Goal: Task Accomplishment & Management: Manage account settings

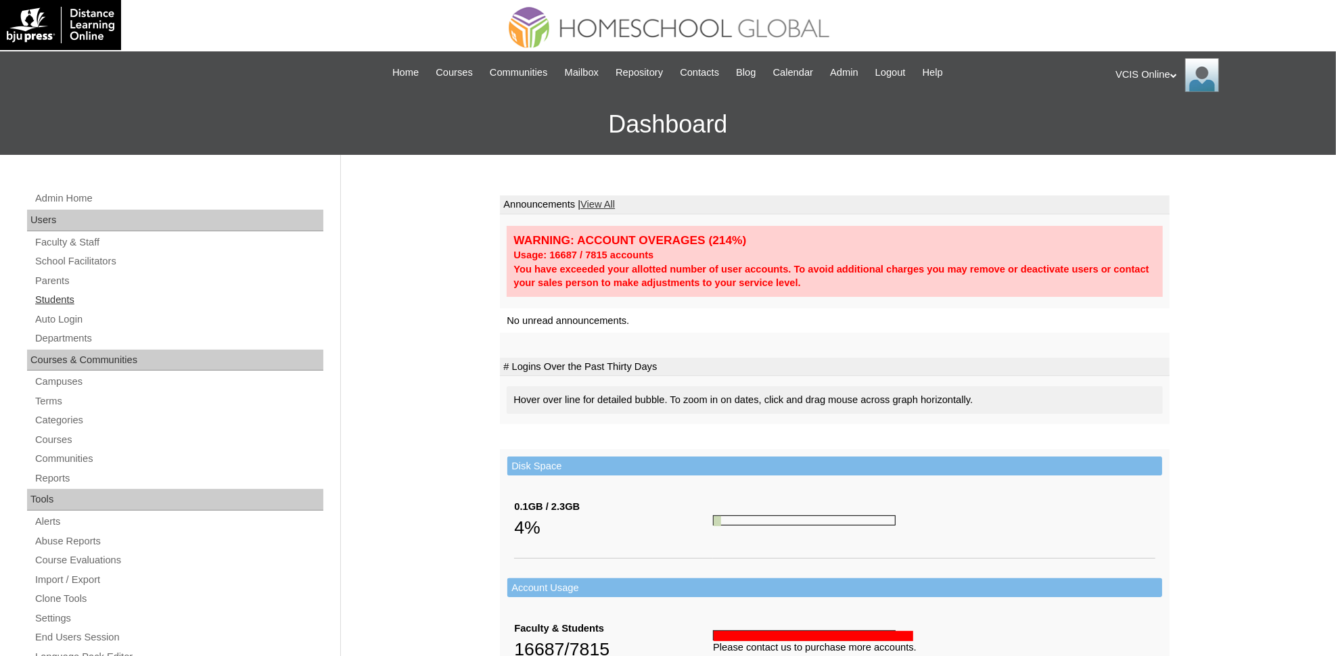
click at [63, 302] on link "Students" at bounding box center [179, 300] width 290 height 17
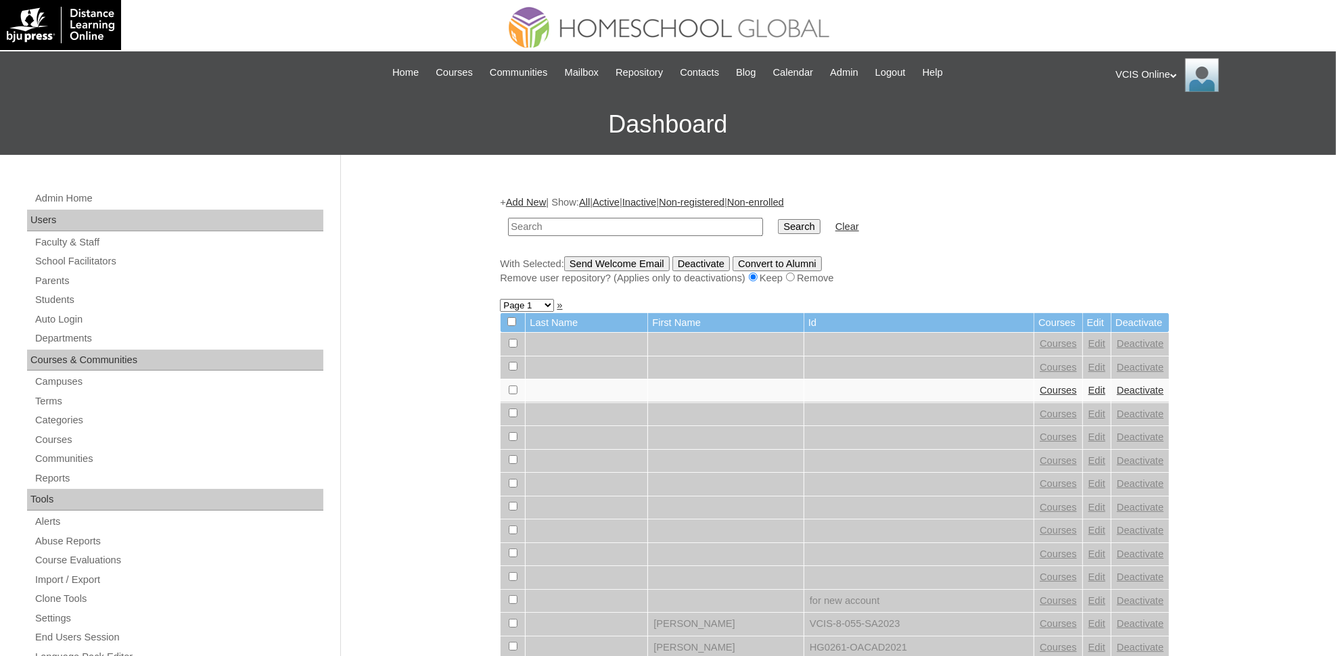
click at [582, 218] on input "text" at bounding box center [635, 227] width 255 height 18
type input "VCIS017-3A-SA2025"
click at [778, 219] on input "Search" at bounding box center [799, 226] width 42 height 15
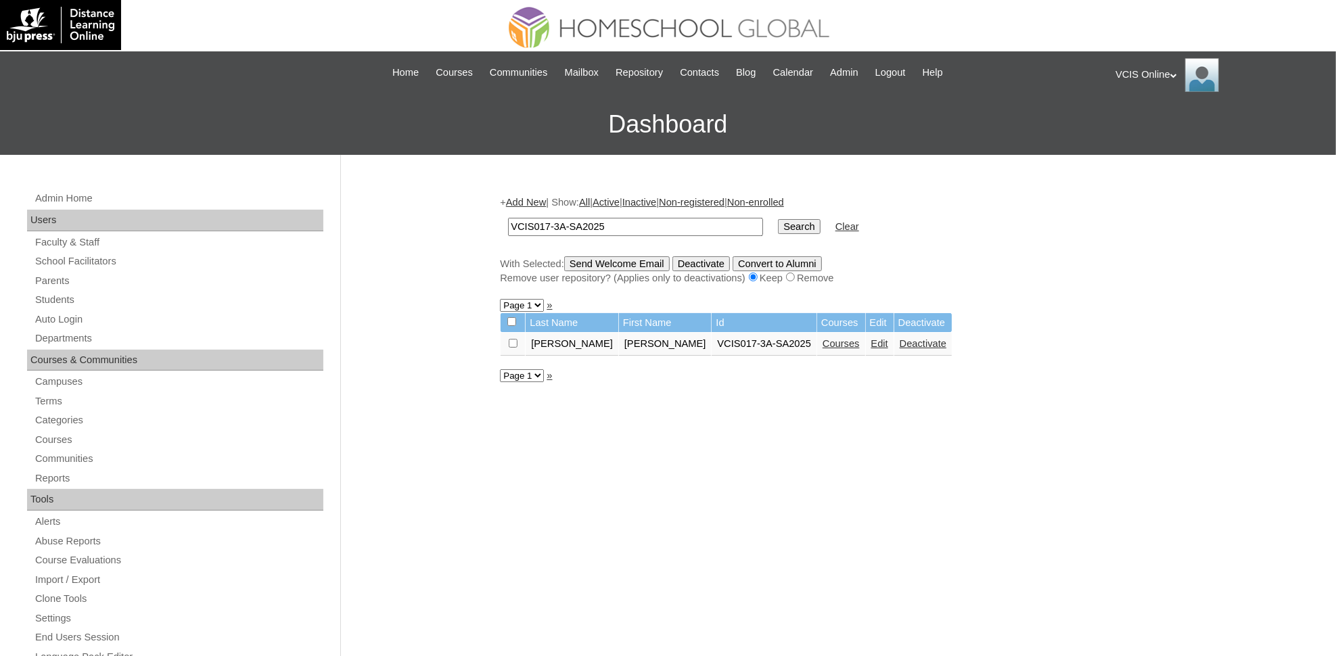
click at [872, 341] on link "Edit" at bounding box center [880, 343] width 17 height 11
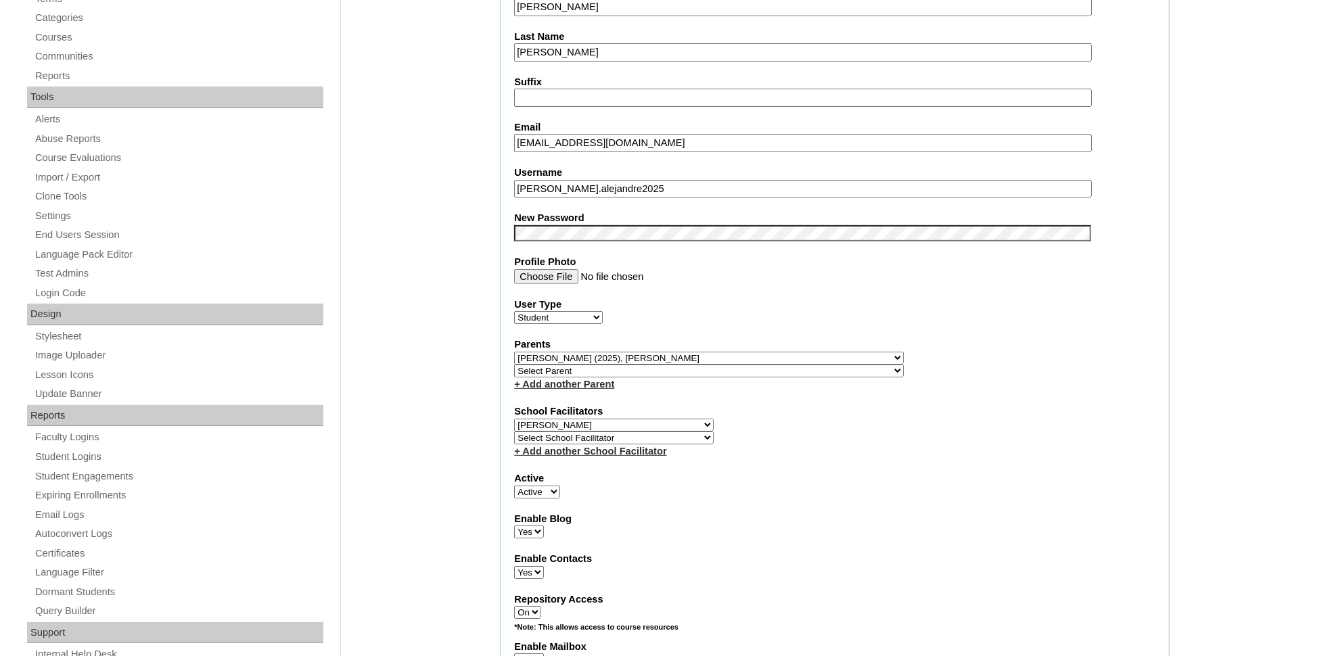
scroll to position [397, 0]
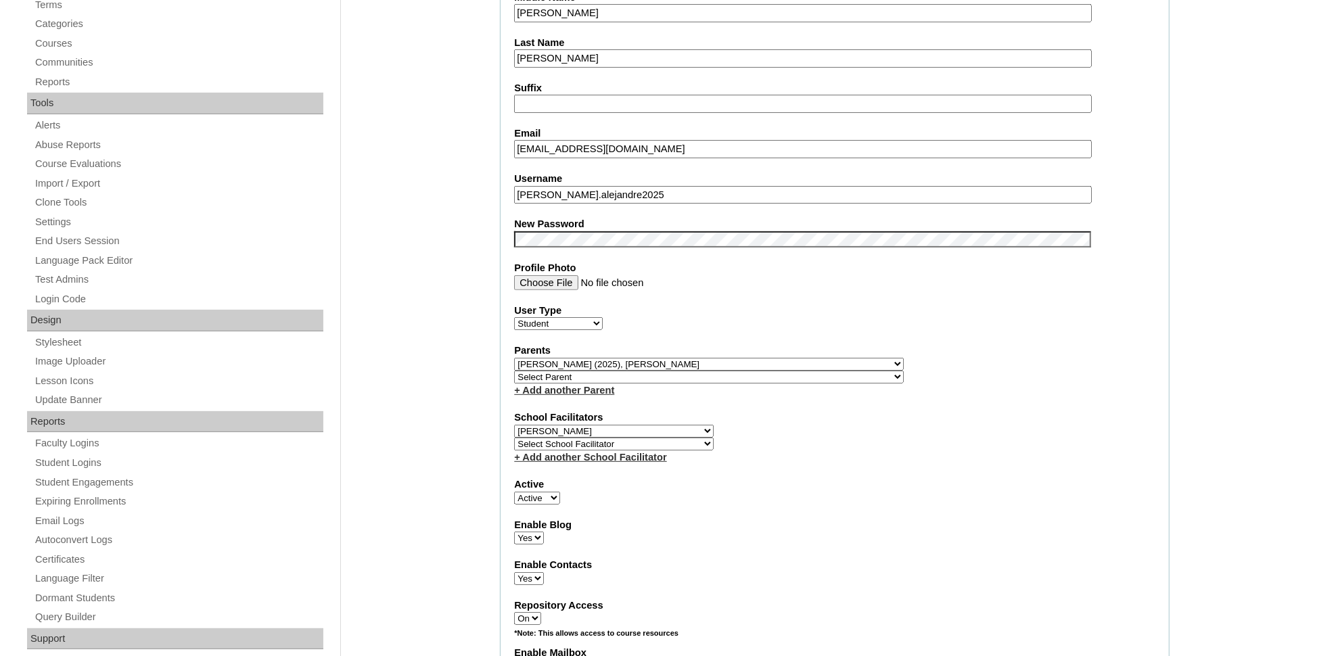
click at [583, 452] on link "+ Add another School Facilitator" at bounding box center [590, 457] width 152 height 11
click at [572, 452] on link "+ Add another School Facilitator" at bounding box center [590, 457] width 152 height 11
click at [555, 438] on select "Select School Facilitator [PERSON_NAME] [PERSON_NAME] Gloryfe [PERSON_NAME] [PE…" at bounding box center [614, 444] width 200 height 13
select select "25888"
click at [514, 438] on select "Select School Facilitator [PERSON_NAME] [PERSON_NAME] Gloryfe [PERSON_NAME] [PE…" at bounding box center [614, 444] width 200 height 13
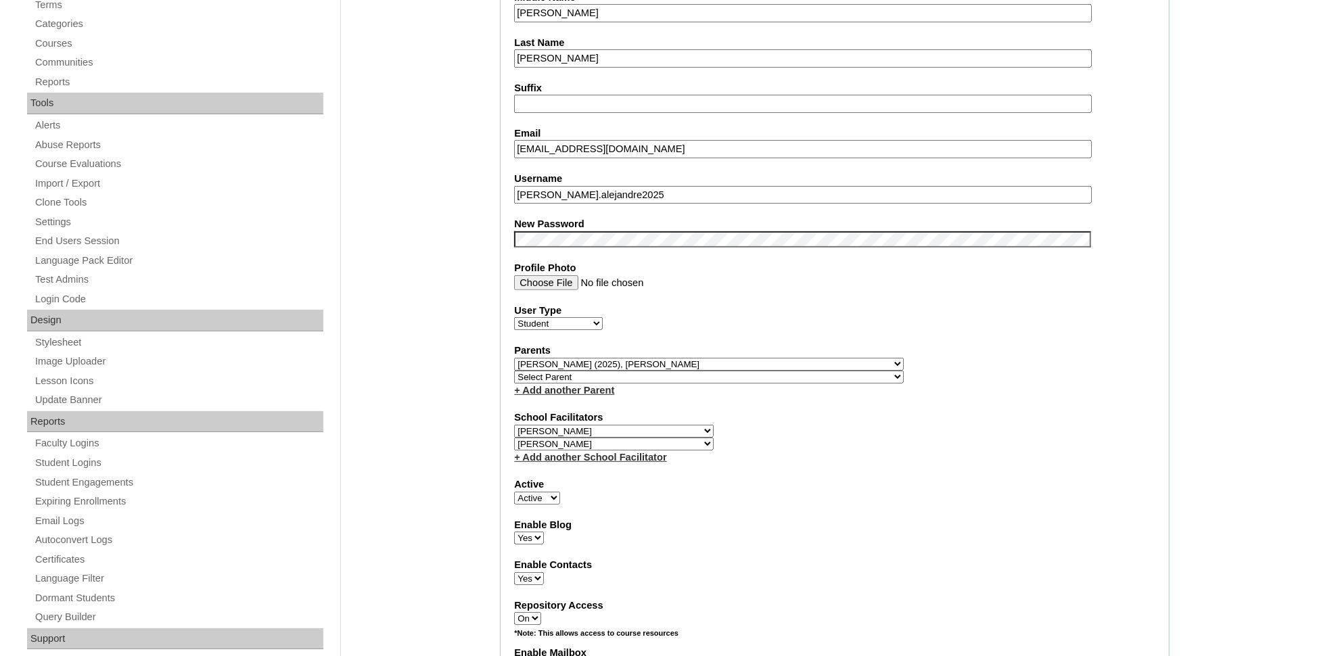
click at [834, 411] on div "School Facilitators Select School Facilitator [PERSON_NAME] [PERSON_NAME] [PERS…" at bounding box center [835, 437] width 642 height 53
click at [1092, 304] on label "User Type" at bounding box center [835, 311] width 642 height 14
click at [603, 317] on select "Faculty Staff Student Parents School Facilitators" at bounding box center [558, 323] width 89 height 13
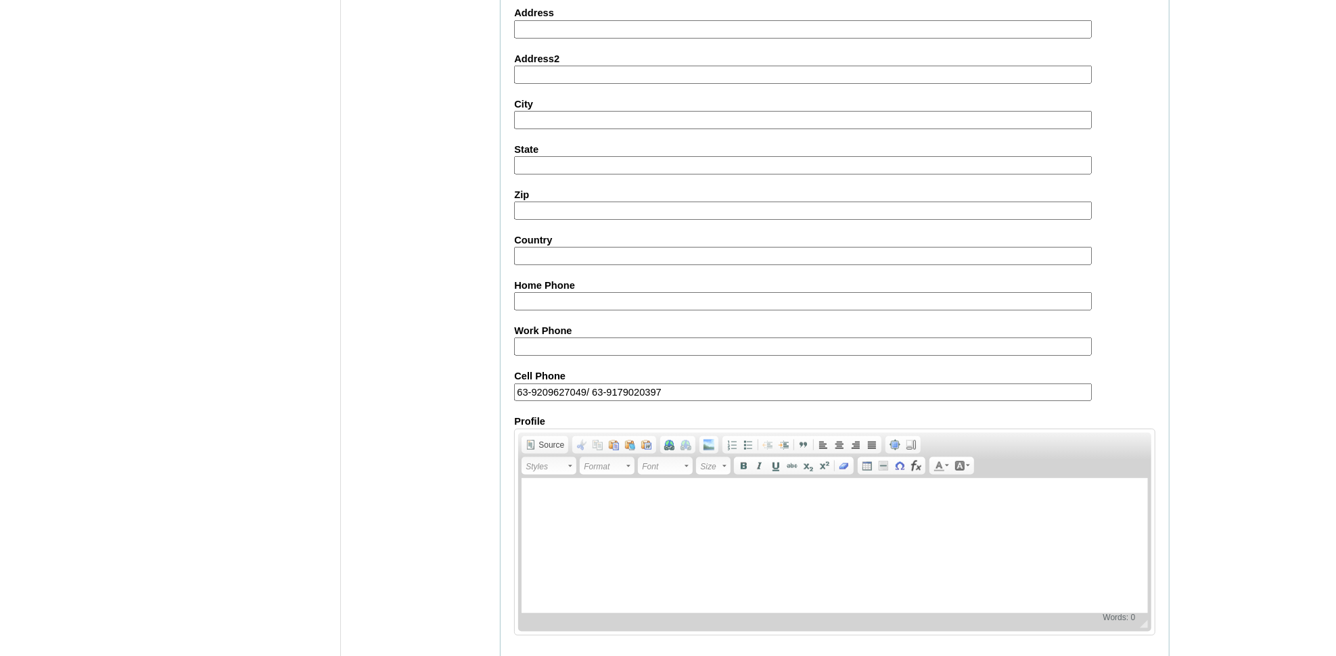
scroll to position [1371, 0]
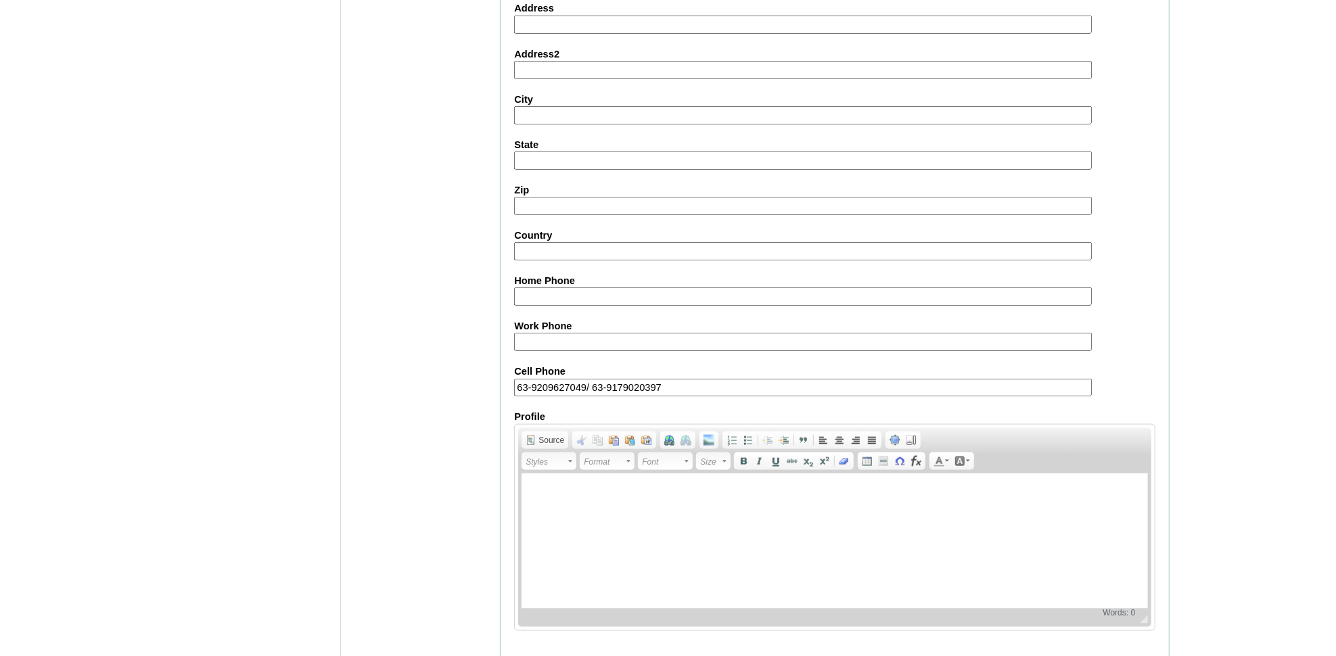
drag, startPoint x: 516, startPoint y: 650, endPoint x: 515, endPoint y: 638, distance: 11.6
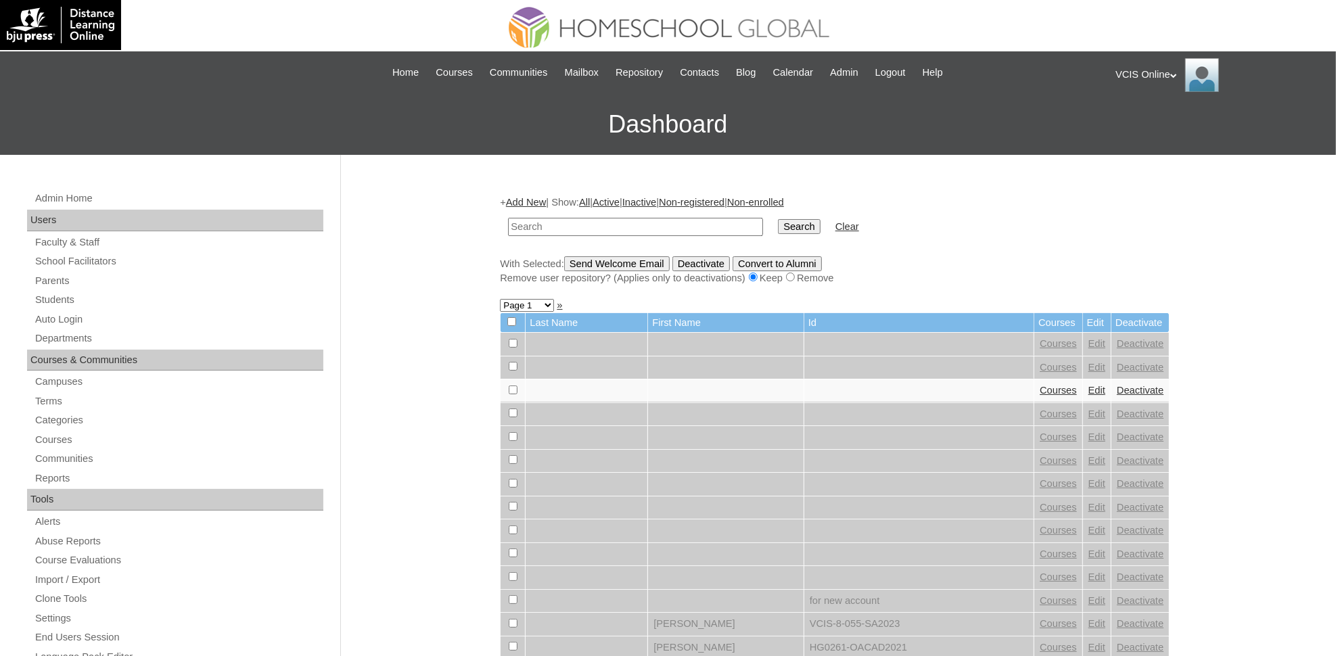
click at [1169, 68] on div "VCIS Online My Profile My Settings Logout" at bounding box center [1219, 75] width 207 height 34
click at [1144, 127] on span "Logout" at bounding box center [1140, 127] width 27 height 10
